Goal: Task Accomplishment & Management: Complete application form

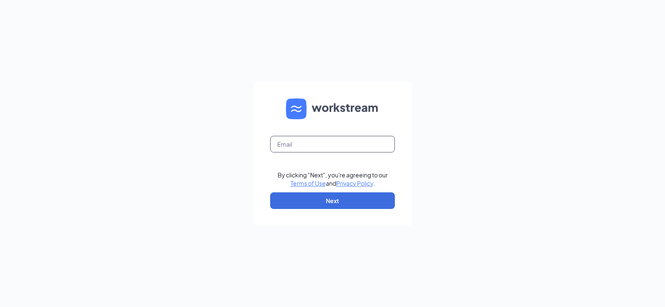
click at [331, 148] on input "text" at bounding box center [332, 144] width 125 height 17
type input "burgerking27506ruckersville@gmail.com"
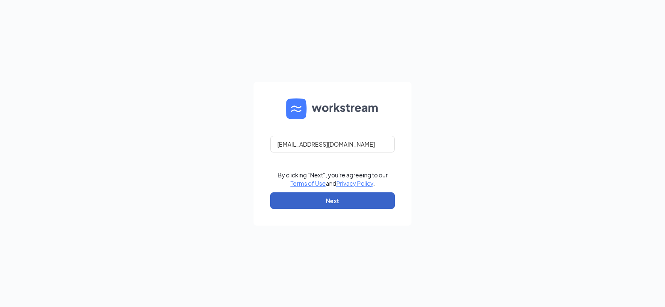
click at [325, 200] on button "Next" at bounding box center [332, 200] width 125 height 17
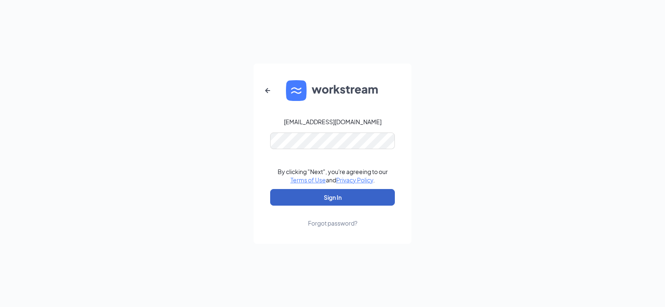
click at [342, 194] on button "Sign In" at bounding box center [332, 197] width 125 height 17
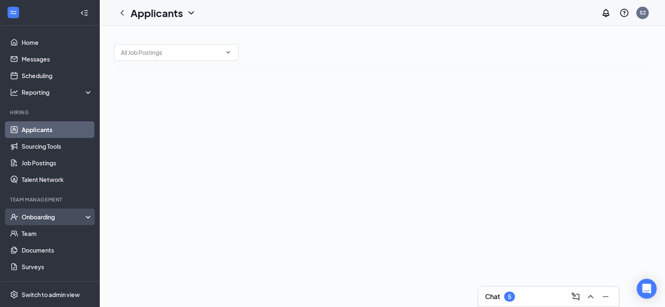
click at [81, 219] on div "Onboarding" at bounding box center [50, 217] width 100 height 17
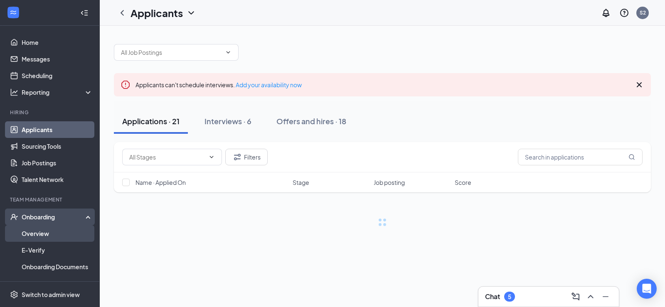
click at [69, 236] on link "Overview" at bounding box center [57, 233] width 71 height 17
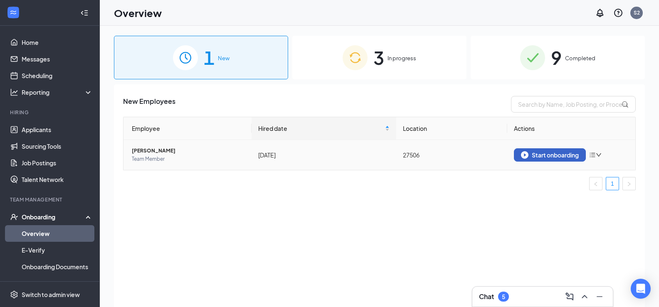
click at [536, 154] on div "Start onboarding" at bounding box center [550, 154] width 58 height 7
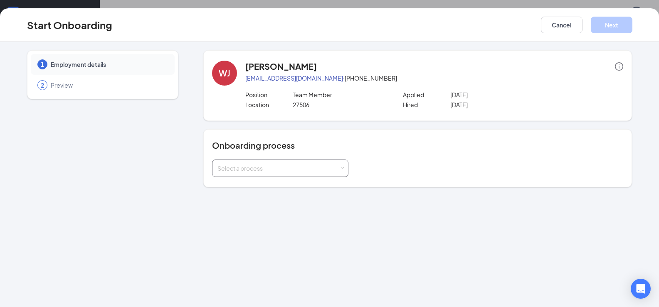
click at [339, 170] on div "Select a process" at bounding box center [278, 168] width 122 height 8
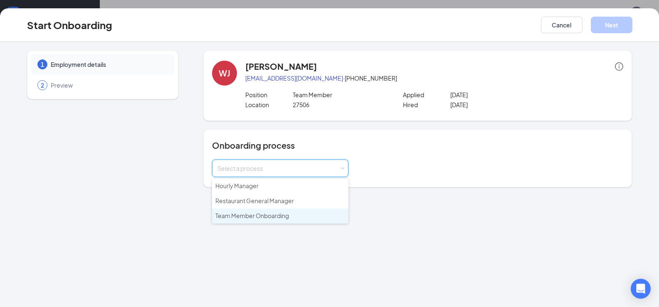
click at [276, 215] on span "Team Member Onboarding" at bounding box center [252, 215] width 74 height 7
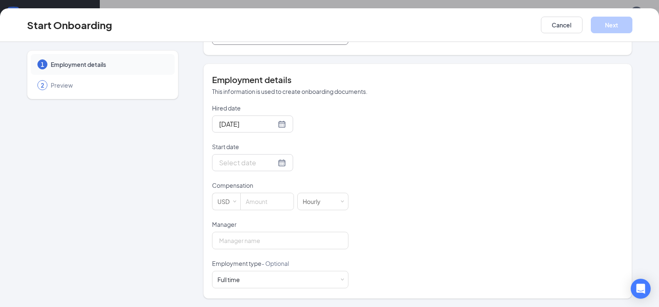
scroll to position [37, 0]
click at [274, 163] on div at bounding box center [252, 162] width 67 height 10
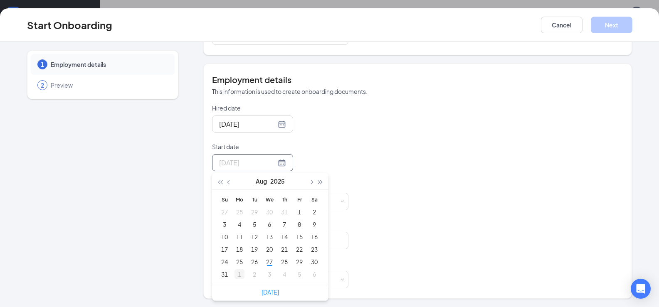
type input "[DATE]"
click at [237, 276] on div "1" at bounding box center [239, 274] width 10 height 10
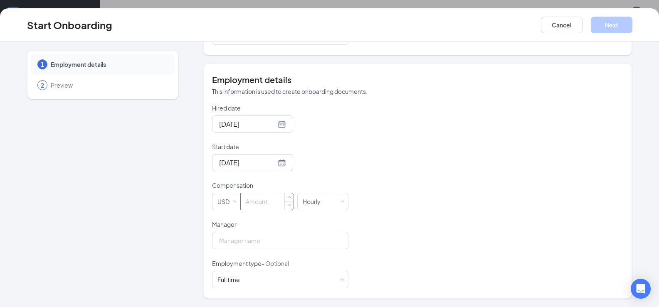
click at [262, 203] on input at bounding box center [267, 201] width 53 height 17
type input "14"
click at [466, 193] on div "Hired date [DATE] Start date [DATE] [DATE] Su Mo Tu We Th Fr Sa 31 1 2 3 4 5 6 …" at bounding box center [417, 196] width 411 height 184
click at [276, 236] on input "Manager" at bounding box center [280, 240] width 136 height 17
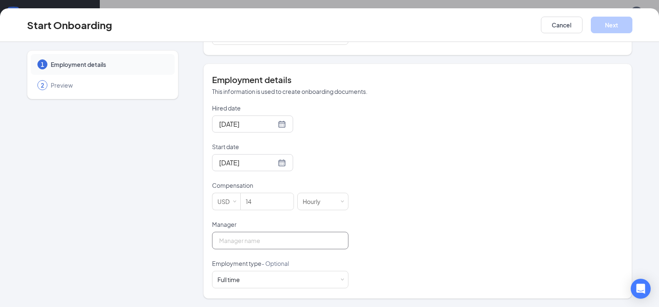
type input "[PERSON_NAME]"
click at [439, 194] on div "Hired date [DATE] Start date [DATE] [DATE] Su Mo Tu We Th Fr Sa 31 1 2 3 4 5 6 …" at bounding box center [417, 196] width 411 height 184
click at [614, 28] on button "Next" at bounding box center [611, 25] width 42 height 17
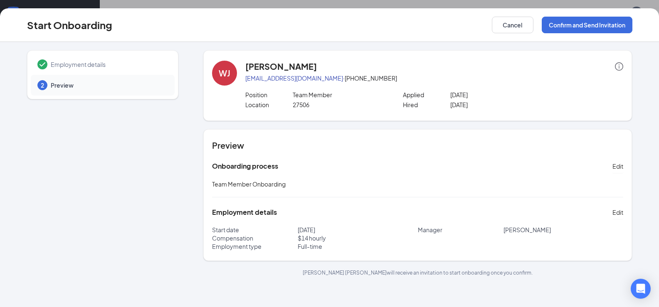
scroll to position [0, 0]
click at [566, 26] on button "Confirm and Send Invitation" at bounding box center [586, 25] width 91 height 17
